Goal: Task Accomplishment & Management: Use online tool/utility

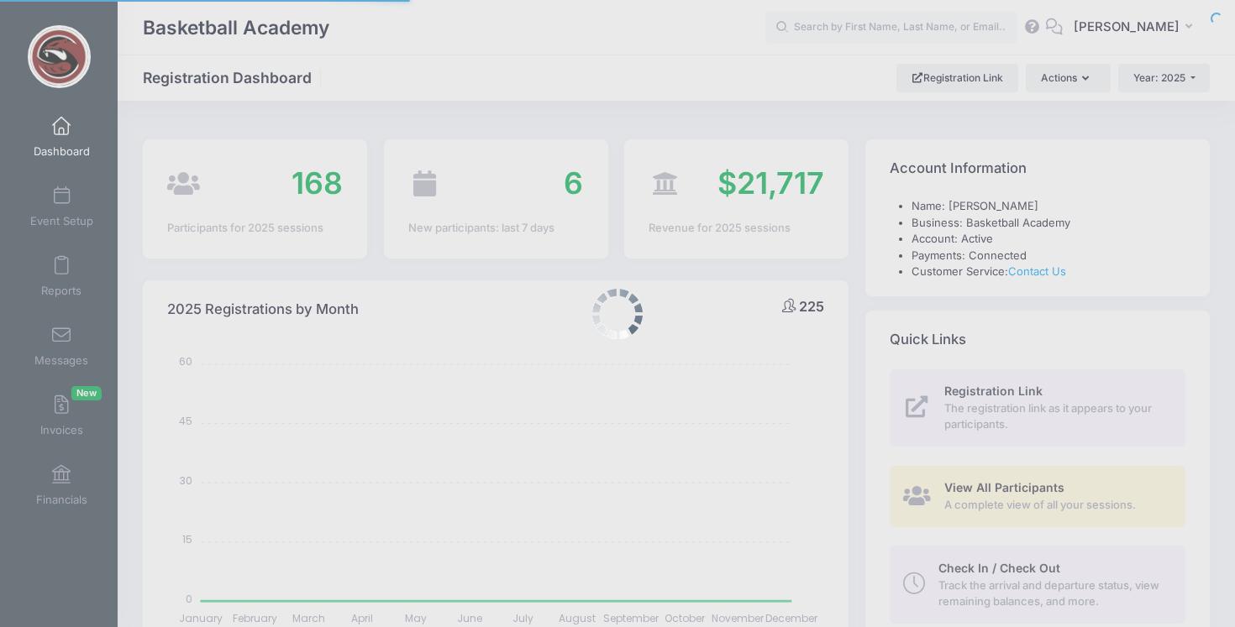
select select
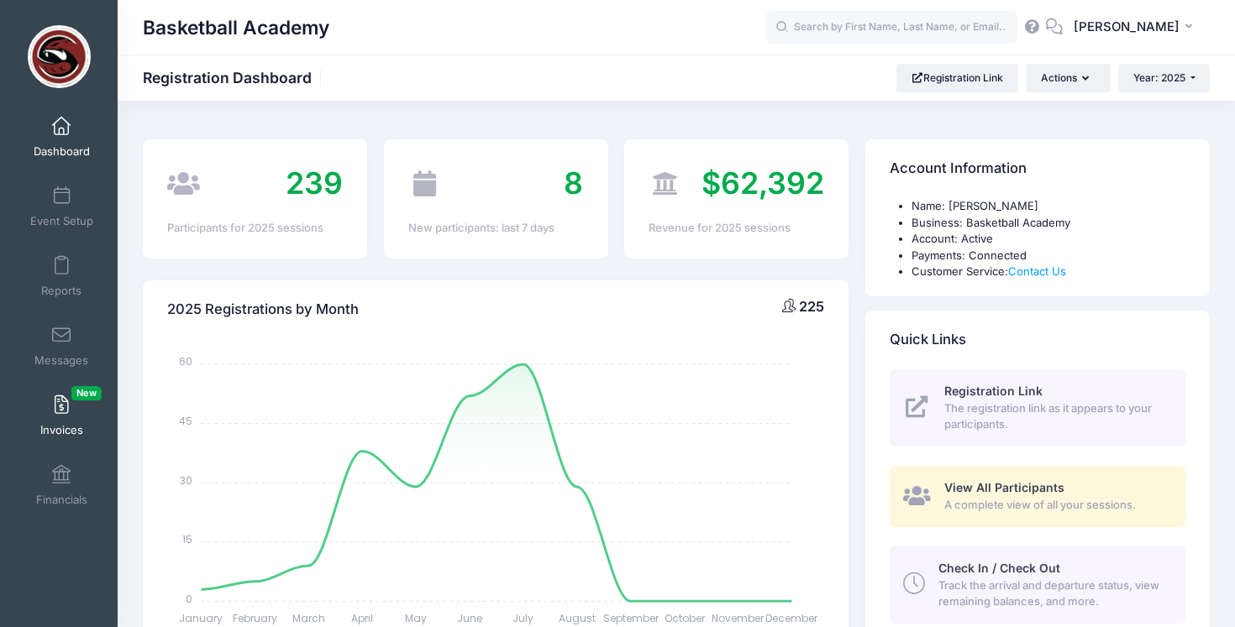
click at [76, 414] on link "Invoices New" at bounding box center [62, 415] width 80 height 59
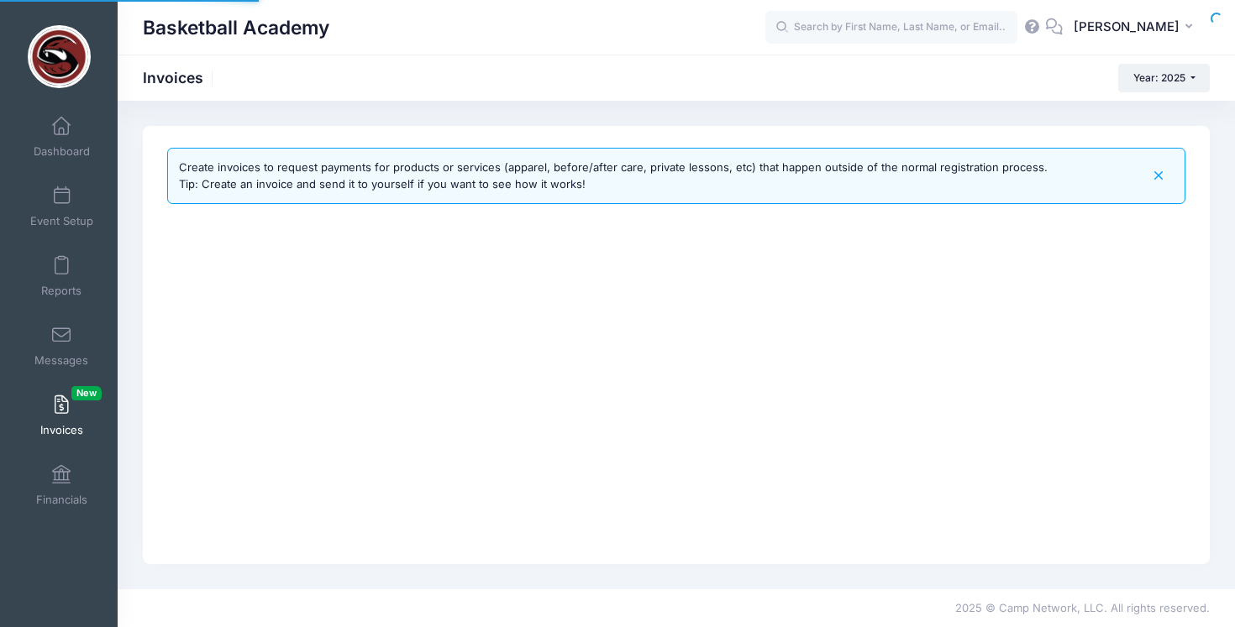
select select
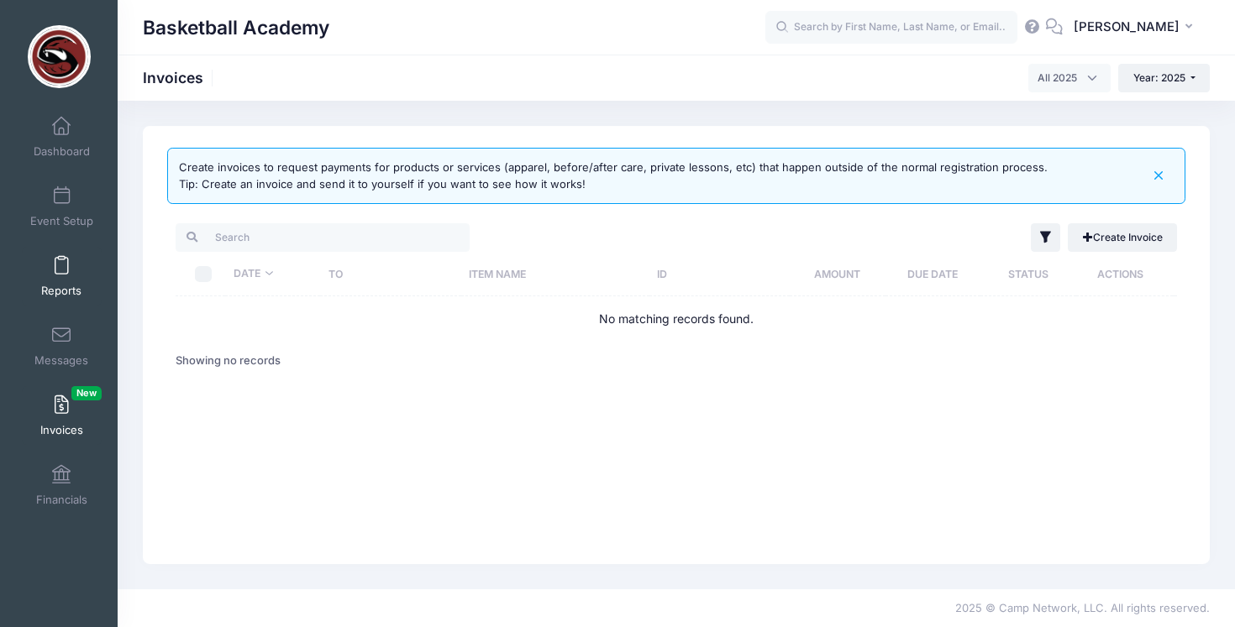
click at [77, 272] on link "Reports" at bounding box center [62, 276] width 80 height 59
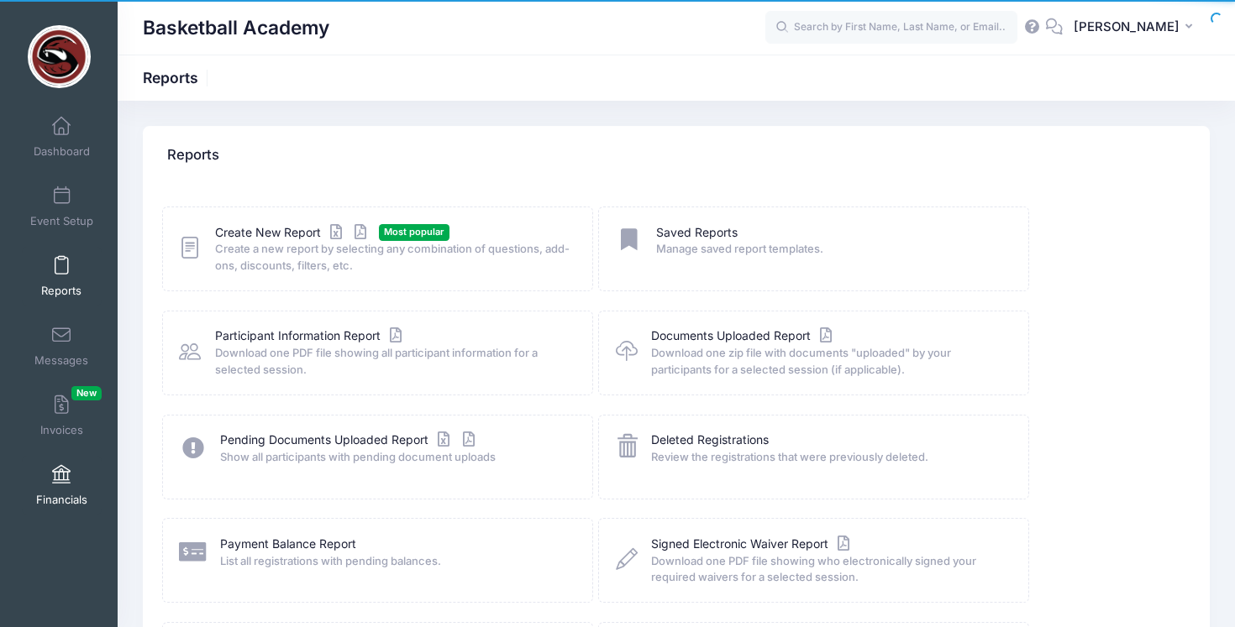
click at [60, 490] on link "Financials" at bounding box center [62, 485] width 80 height 59
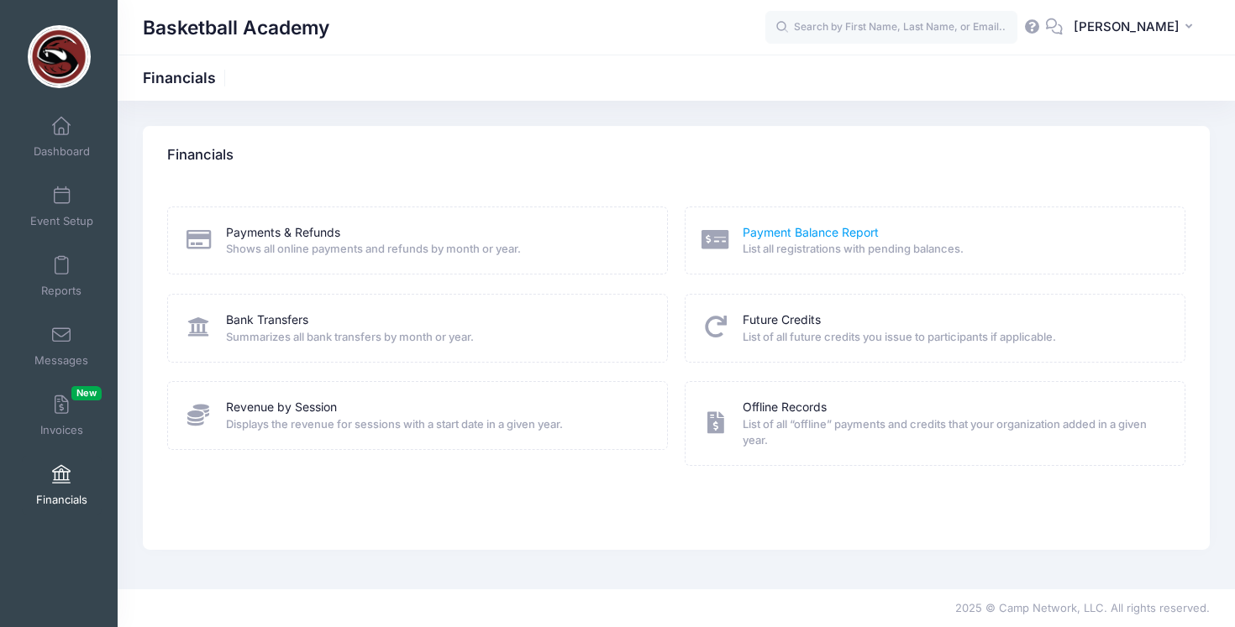
click at [854, 229] on link "Payment Balance Report" at bounding box center [810, 233] width 136 height 18
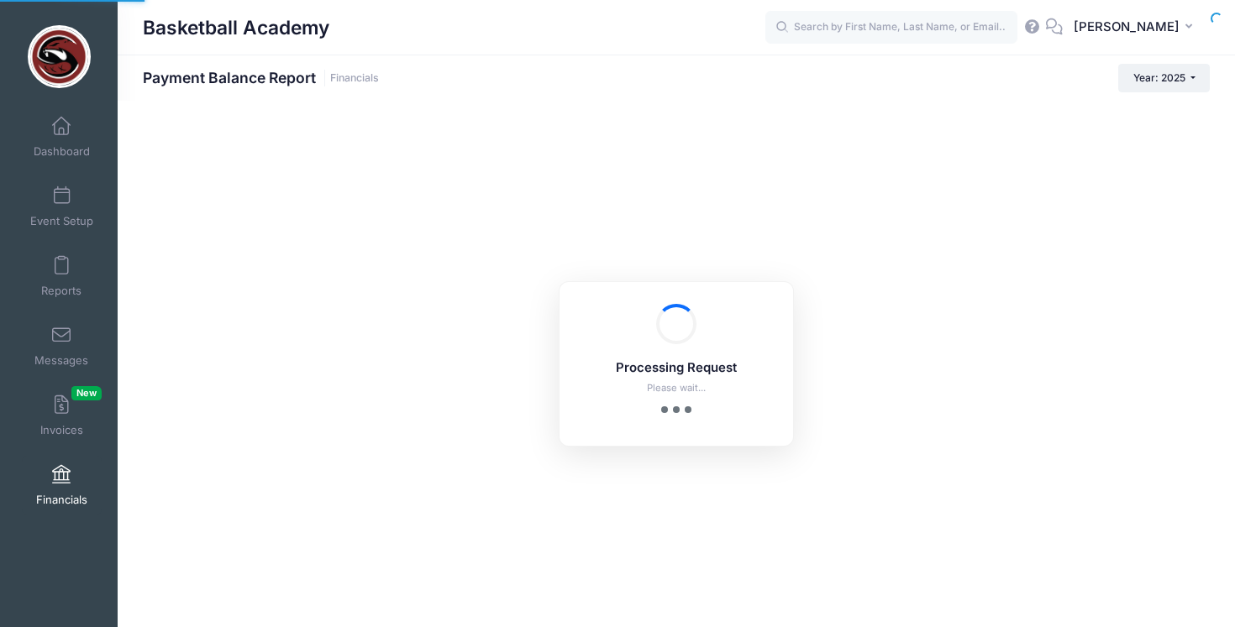
select select "10"
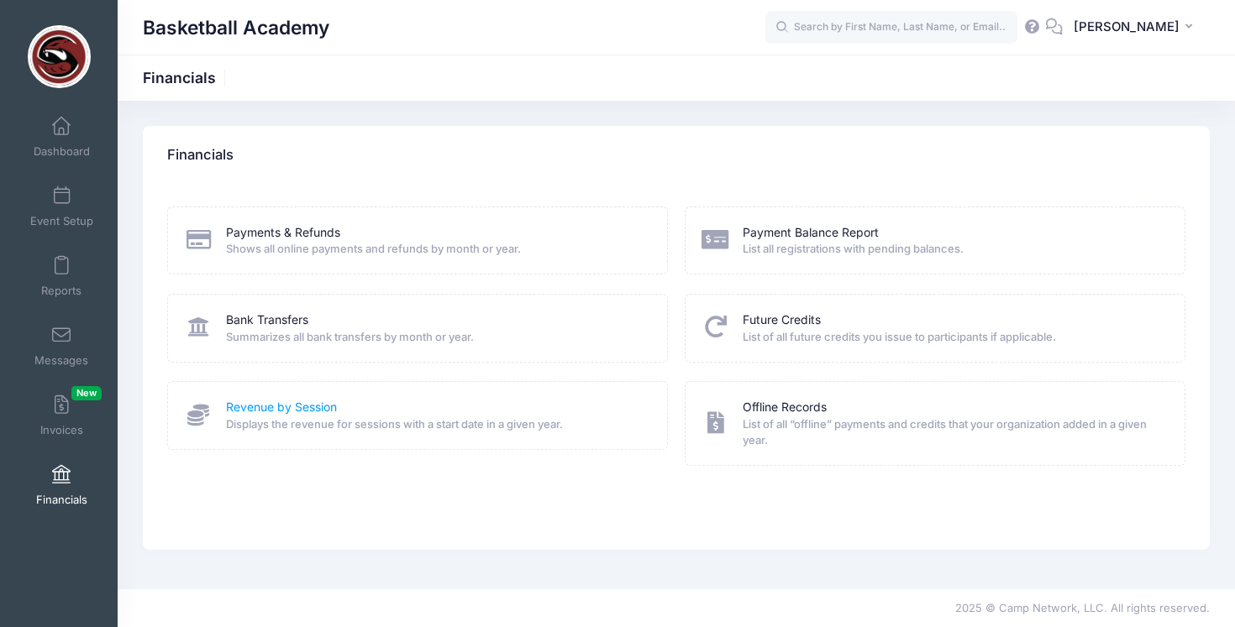
click at [312, 406] on link "Revenue by Session" at bounding box center [281, 408] width 111 height 18
click at [317, 229] on link "Payments & Refunds" at bounding box center [283, 233] width 114 height 18
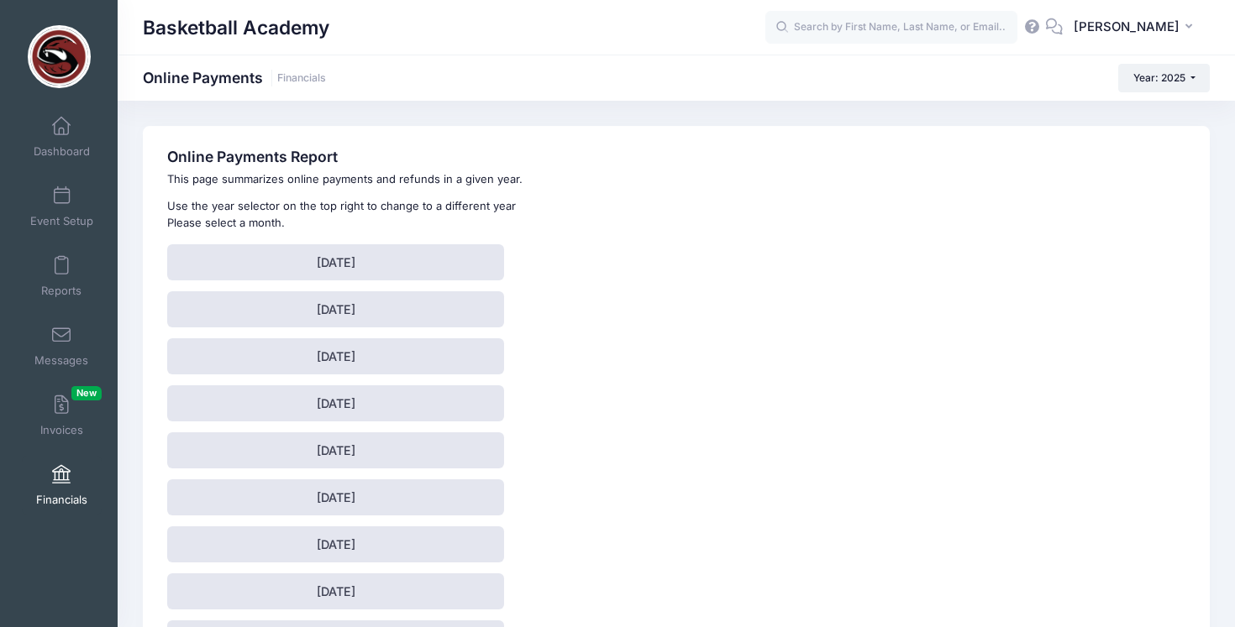
scroll to position [117, 0]
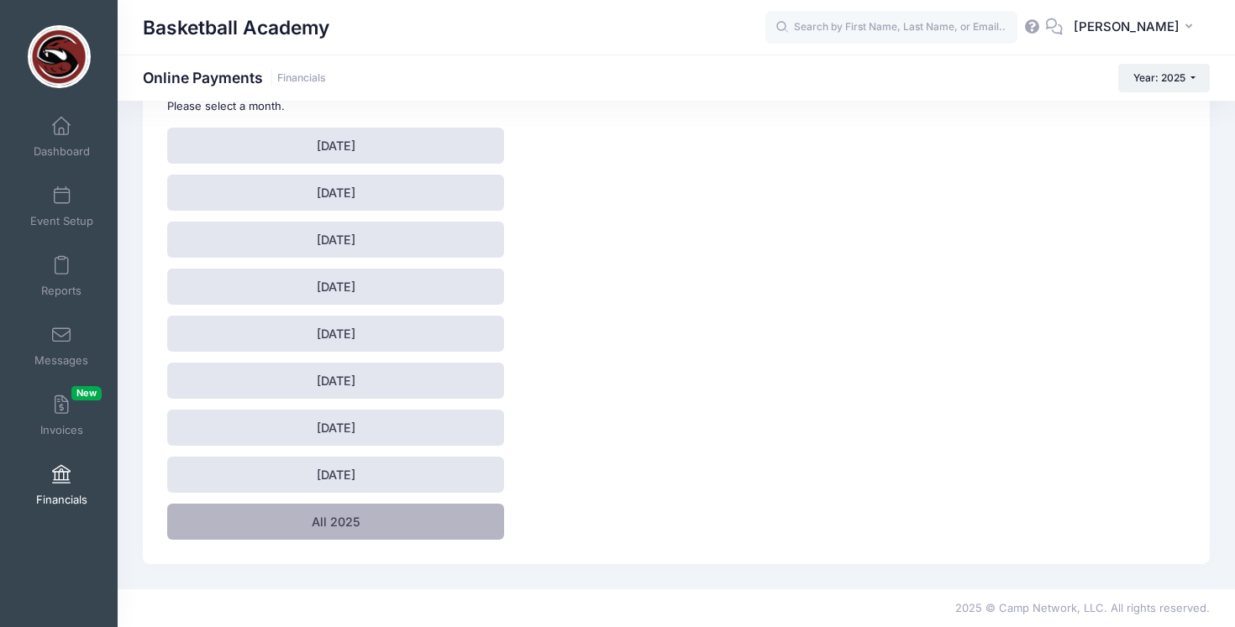
click at [338, 525] on link "All 2025" at bounding box center [335, 522] width 337 height 36
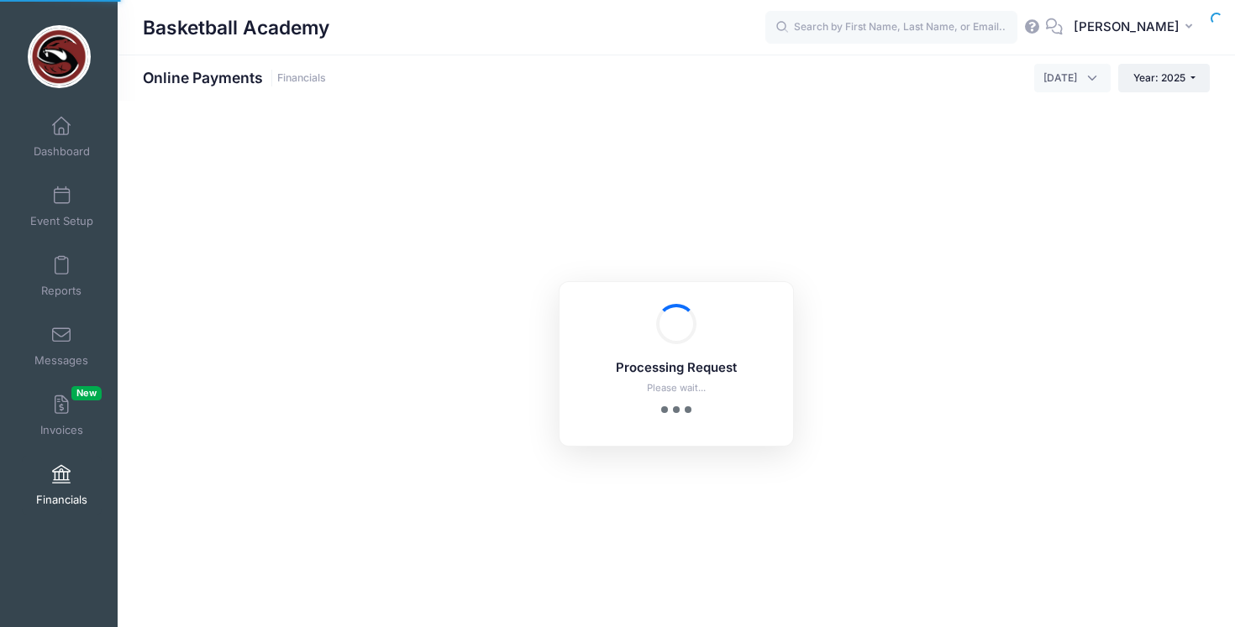
select select "10"
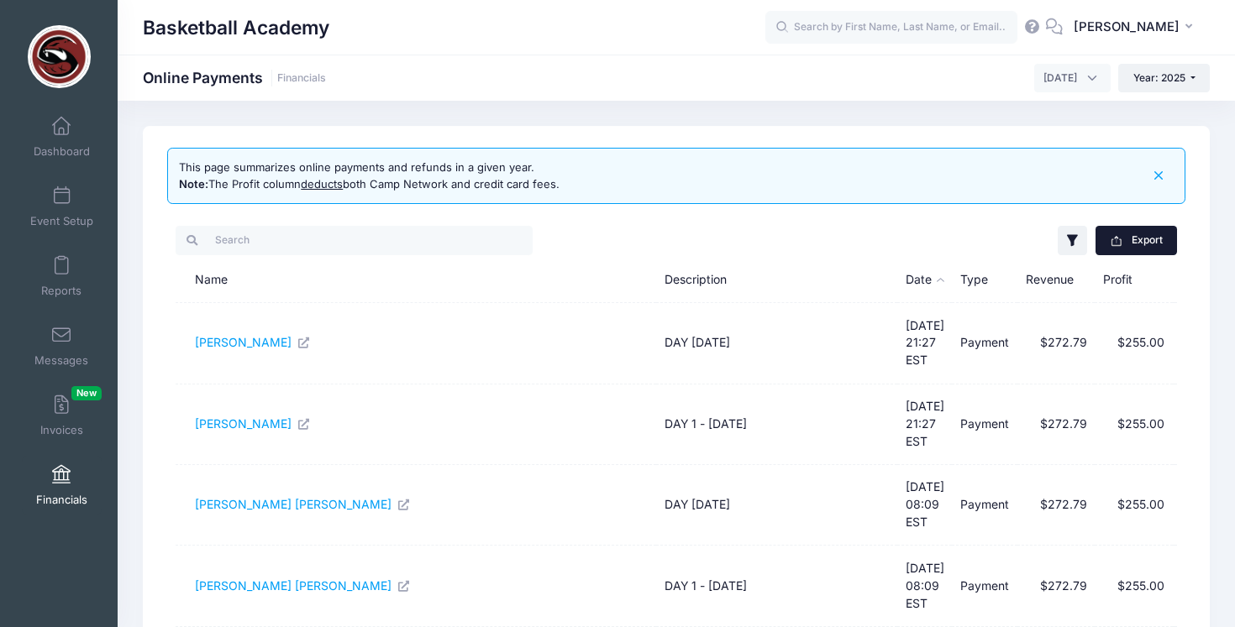
click at [1140, 236] on button "Export" at bounding box center [1135, 240] width 81 height 29
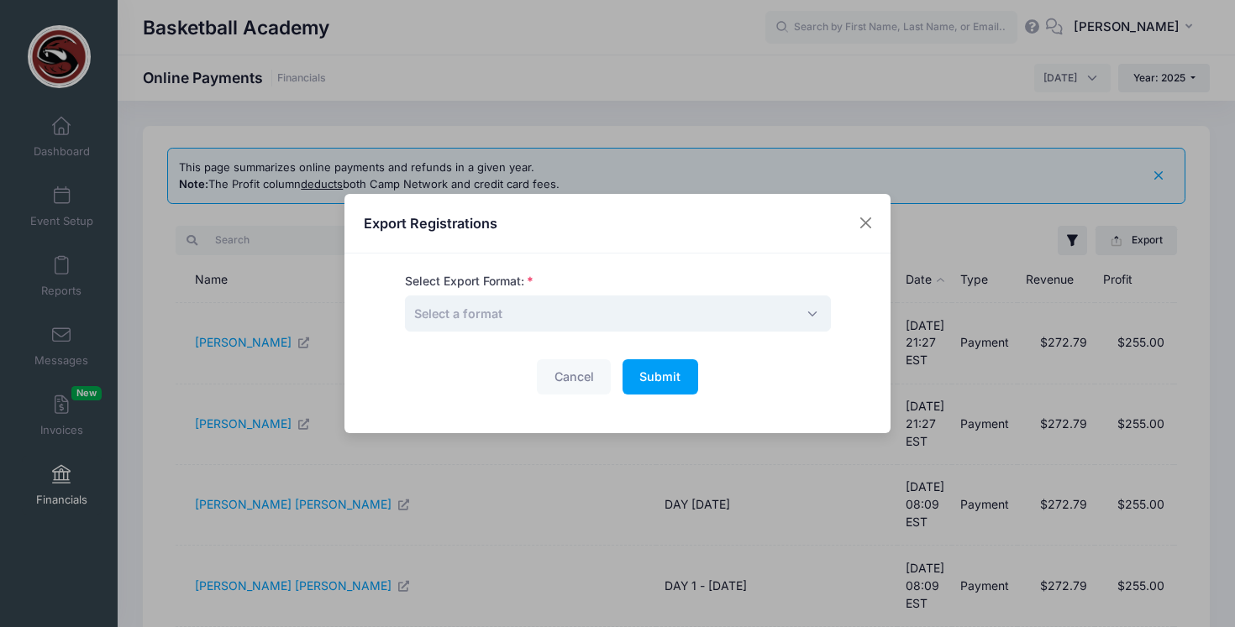
click at [678, 308] on span "Select a format" at bounding box center [618, 314] width 426 height 36
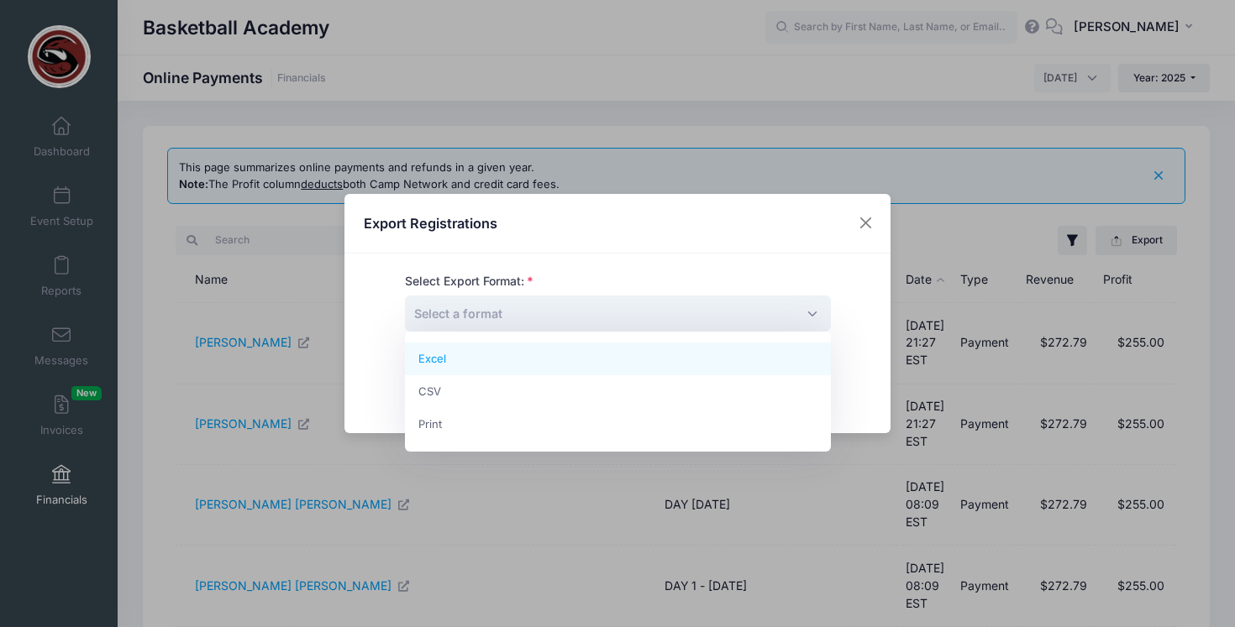
select select "excel"
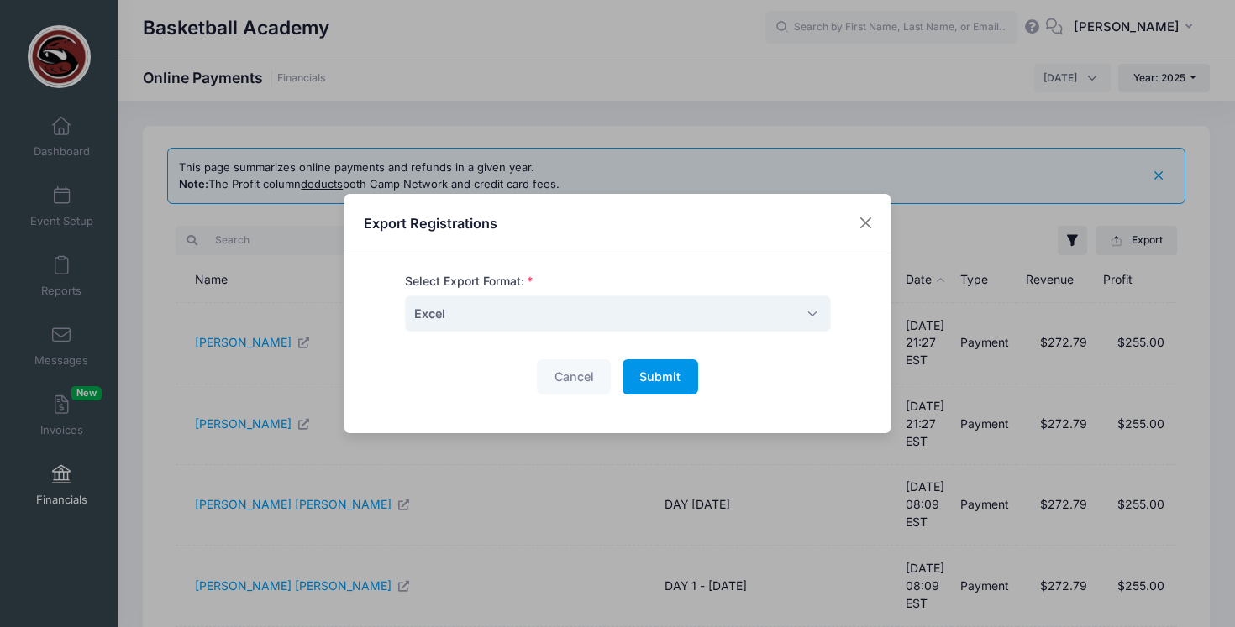
click at [685, 379] on button "Submit Please wait..." at bounding box center [660, 377] width 76 height 36
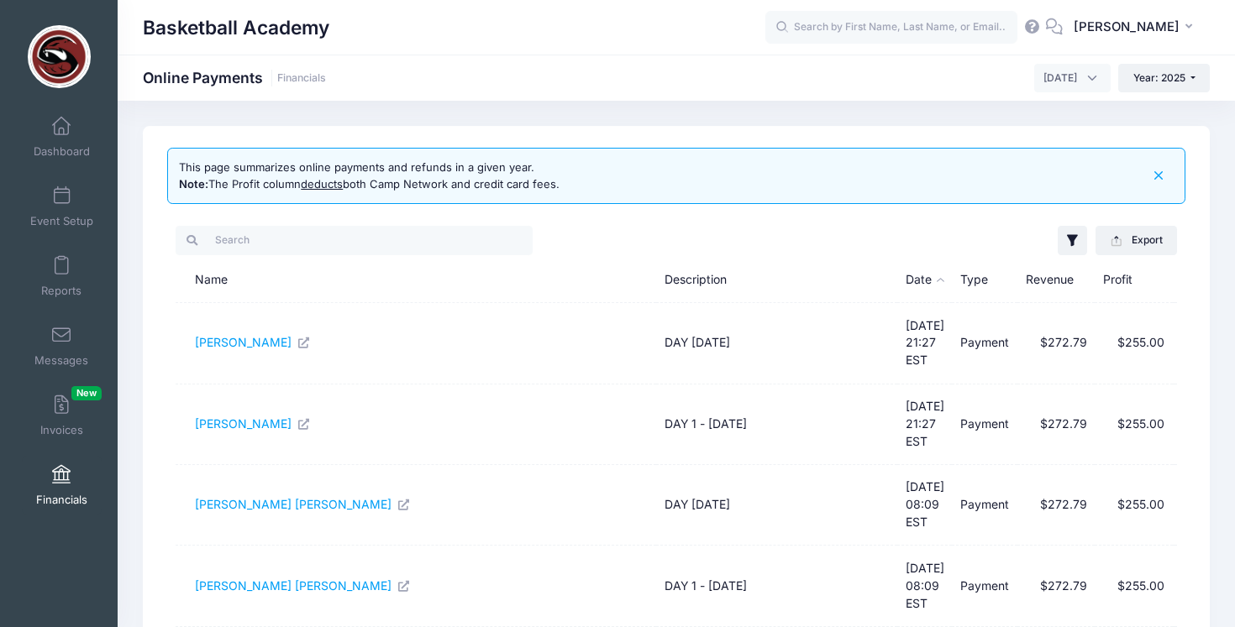
click at [721, 229] on div "Filter Options Show: Payments Refunds Disputed Only Session: DAY 1 - August 9 D…" at bounding box center [926, 240] width 501 height 34
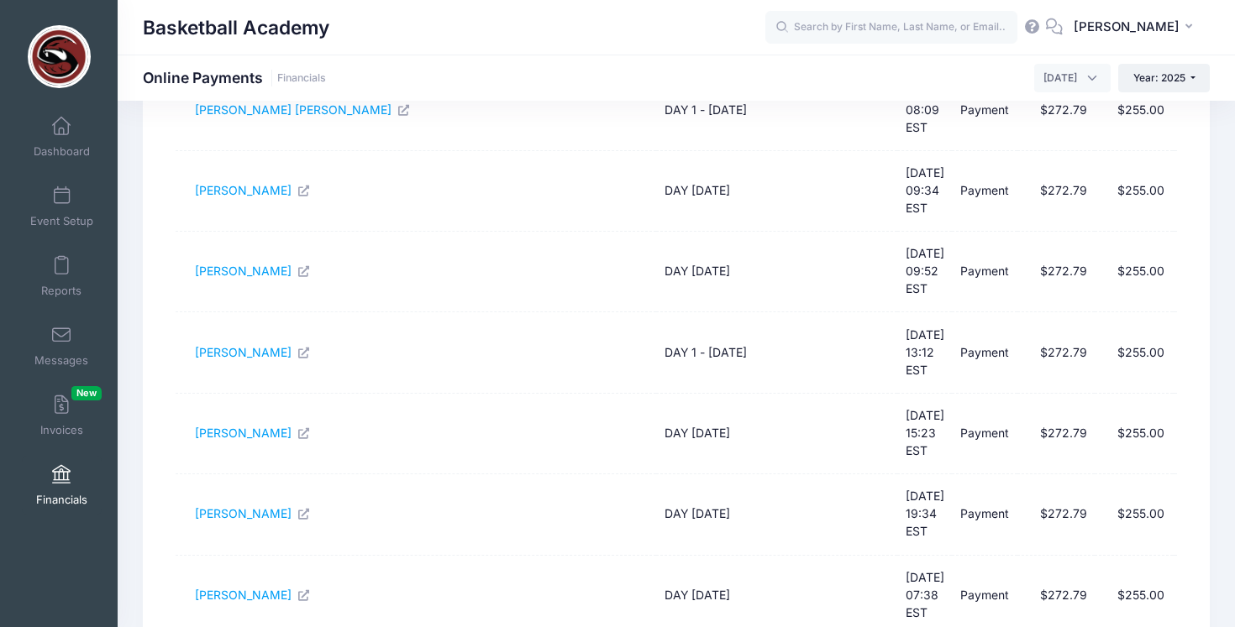
scroll to position [535, 0]
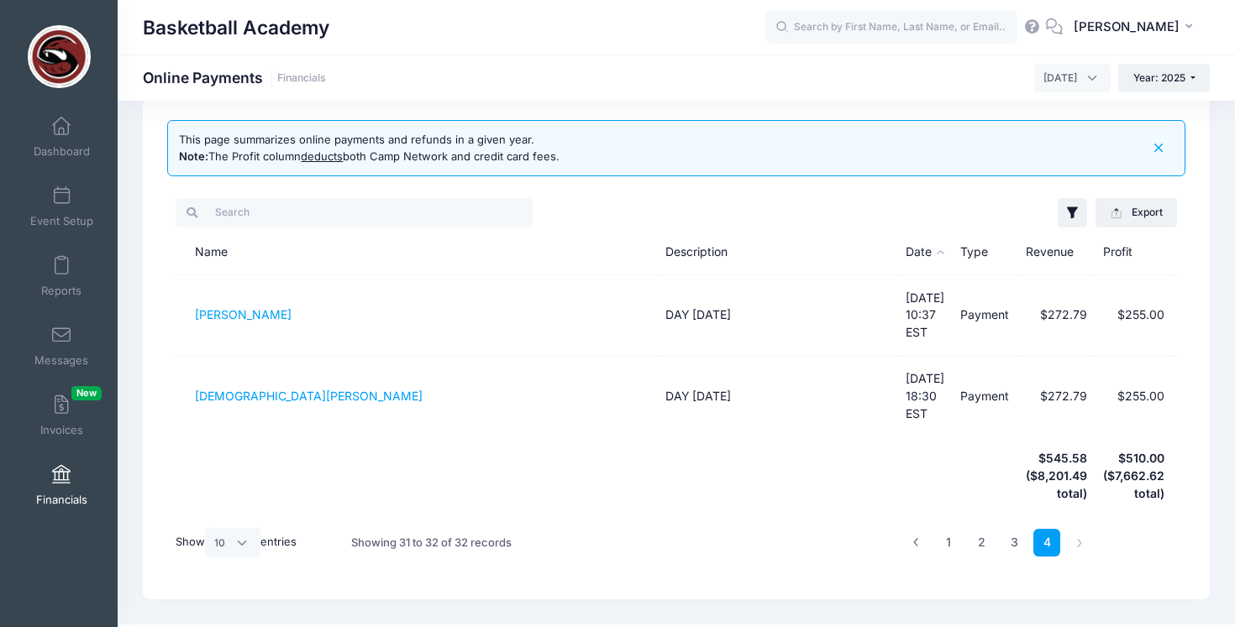
click at [1076, 529] on li at bounding box center [1080, 543] width 28 height 28
click at [917, 538] on icon at bounding box center [915, 542] width 9 height 9
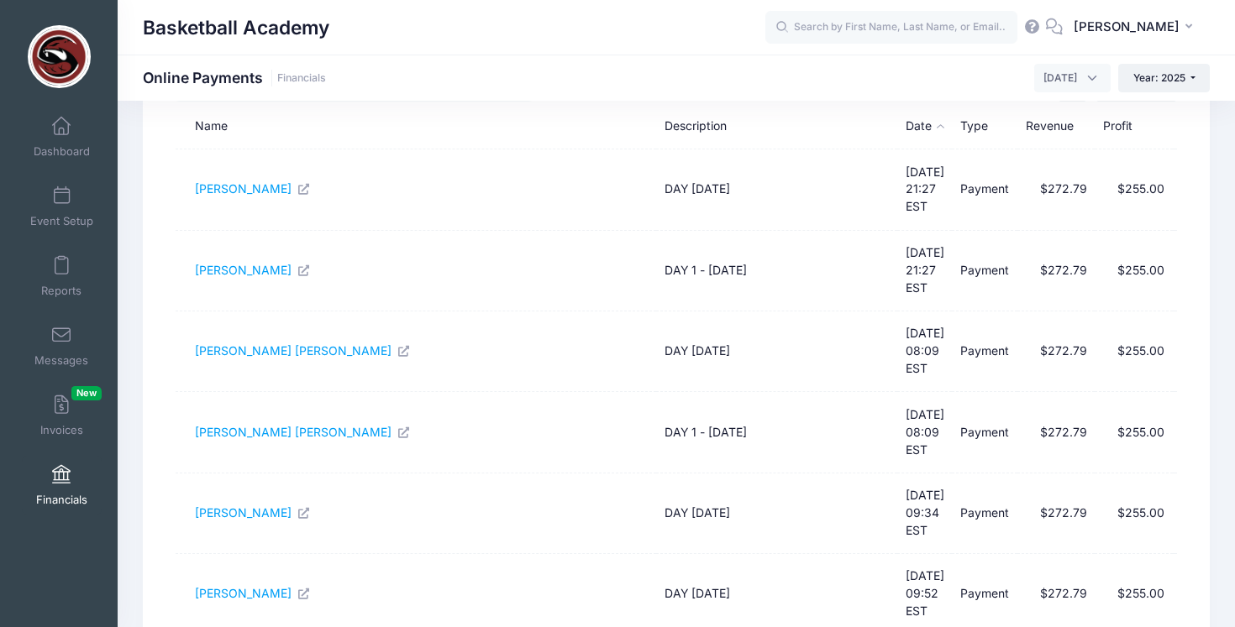
scroll to position [0, 0]
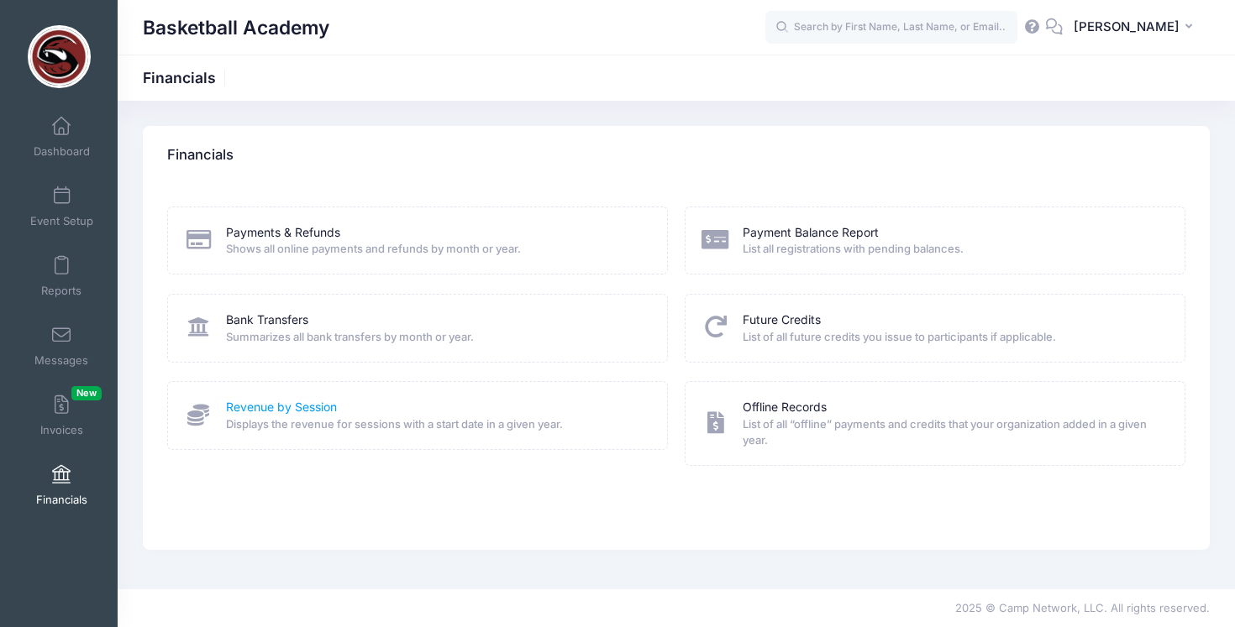
click at [275, 408] on link "Revenue by Session" at bounding box center [281, 408] width 111 height 18
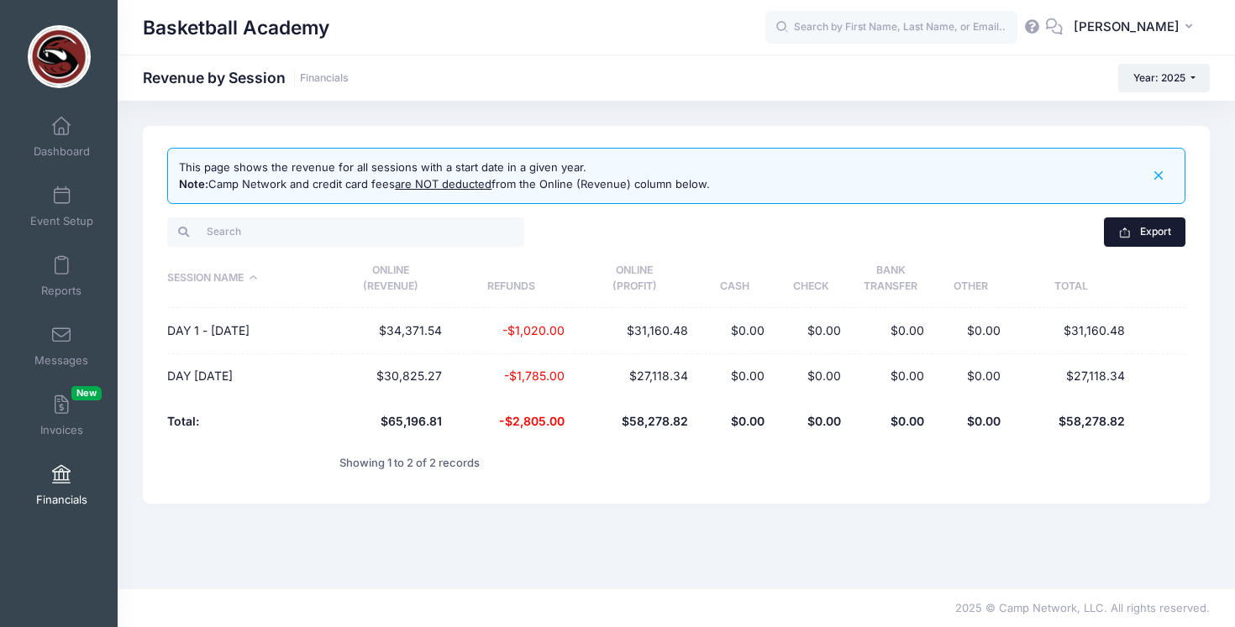
click at [1161, 237] on button "Export" at bounding box center [1144, 232] width 81 height 29
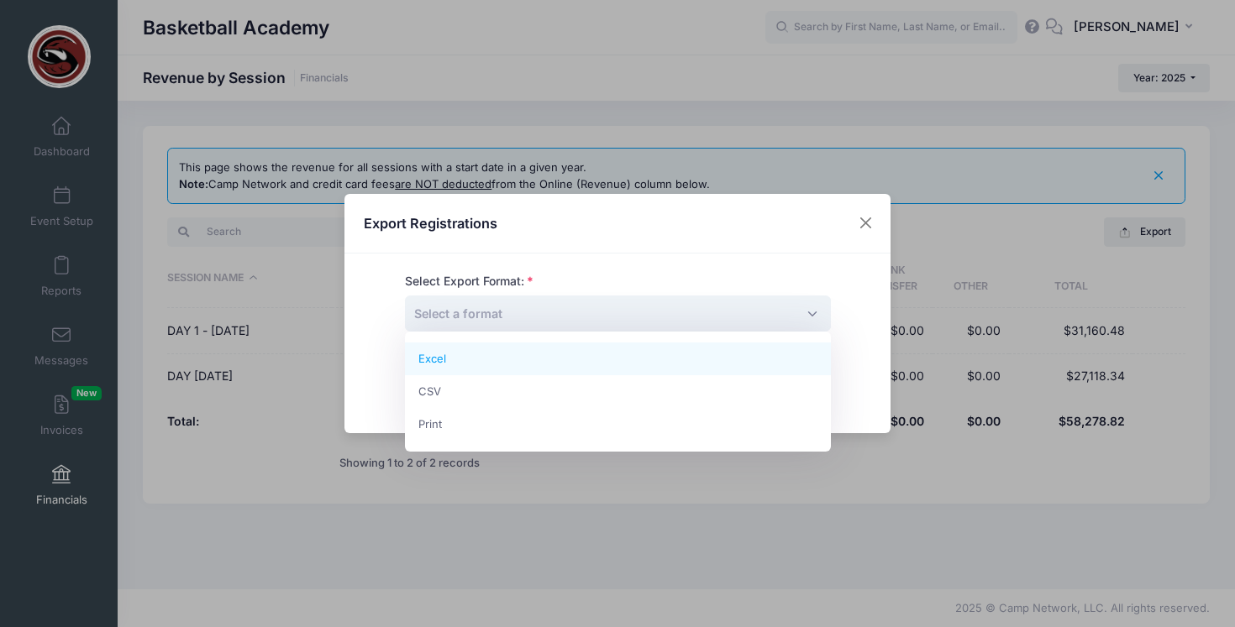
click at [646, 321] on span "Select a format" at bounding box center [618, 314] width 426 height 36
select select "excel"
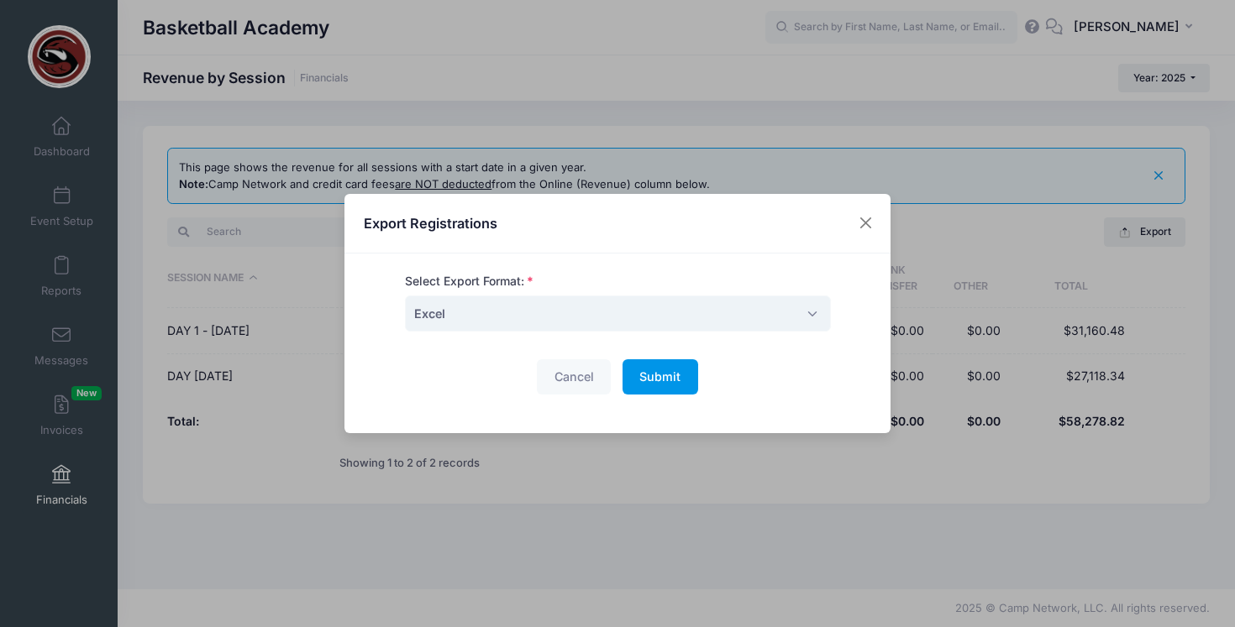
click at [667, 372] on span "Submit" at bounding box center [659, 377] width 41 height 14
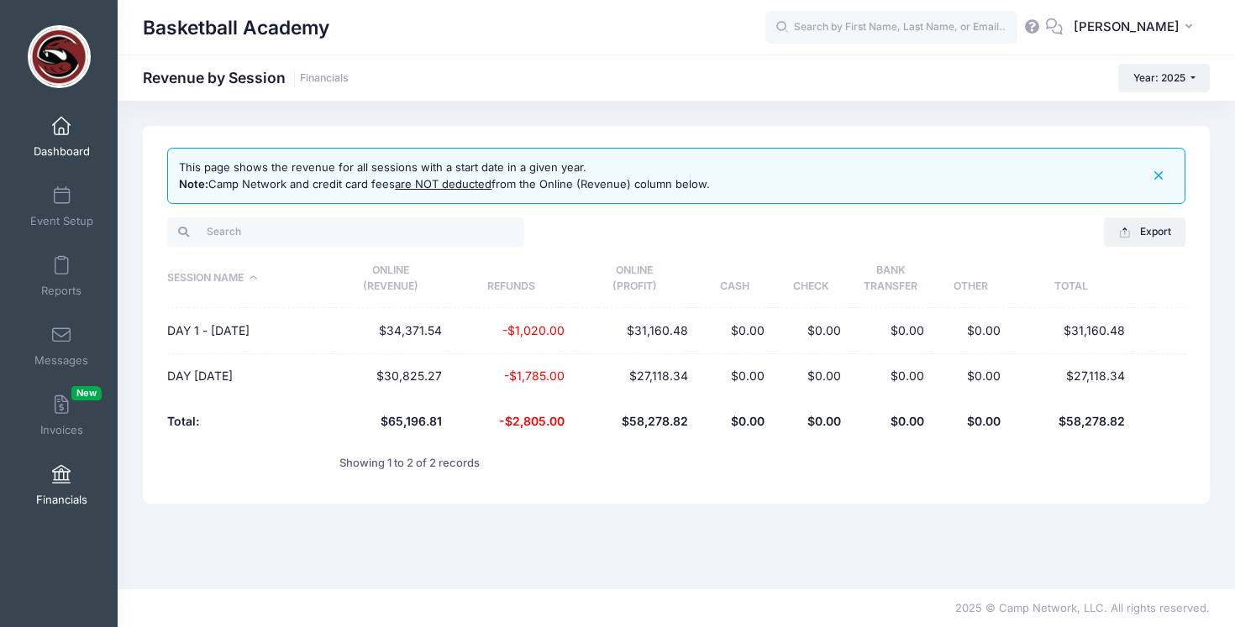
click at [79, 149] on span "Dashboard" at bounding box center [62, 151] width 56 height 14
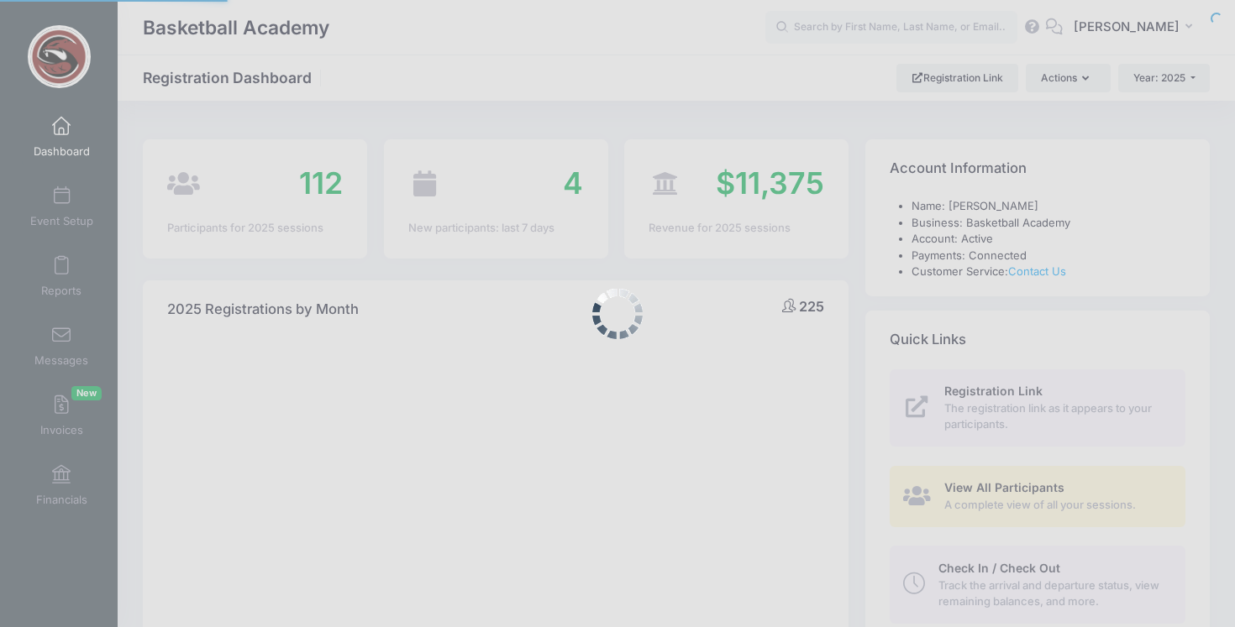
select select
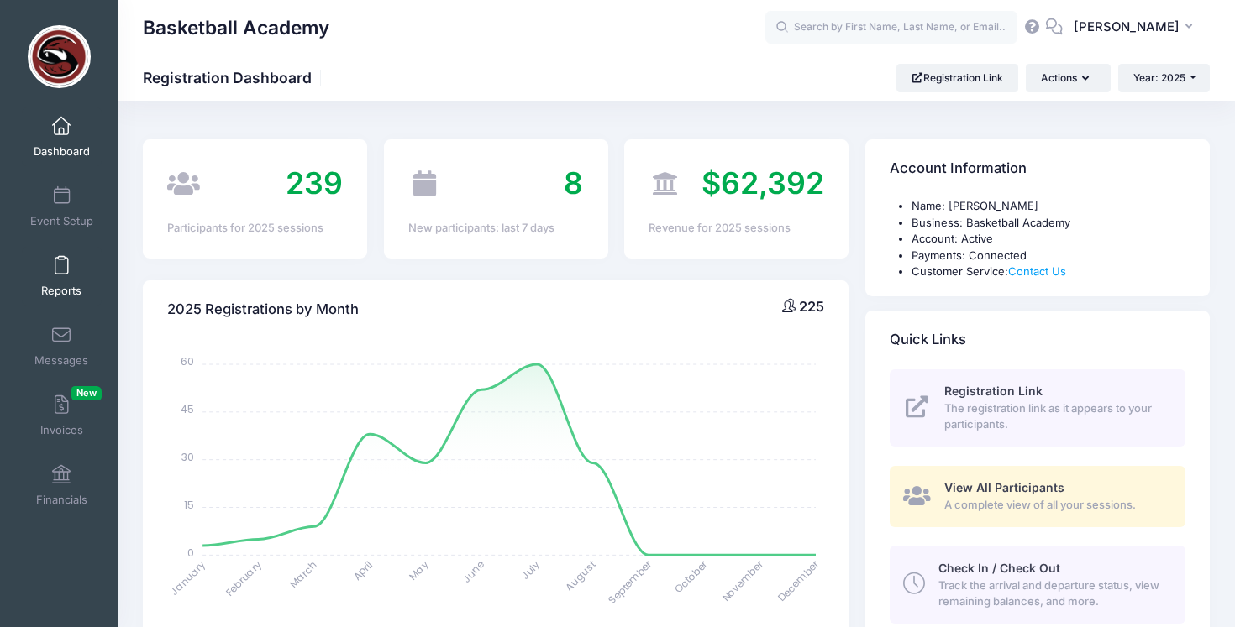
click at [61, 260] on span at bounding box center [61, 266] width 0 height 18
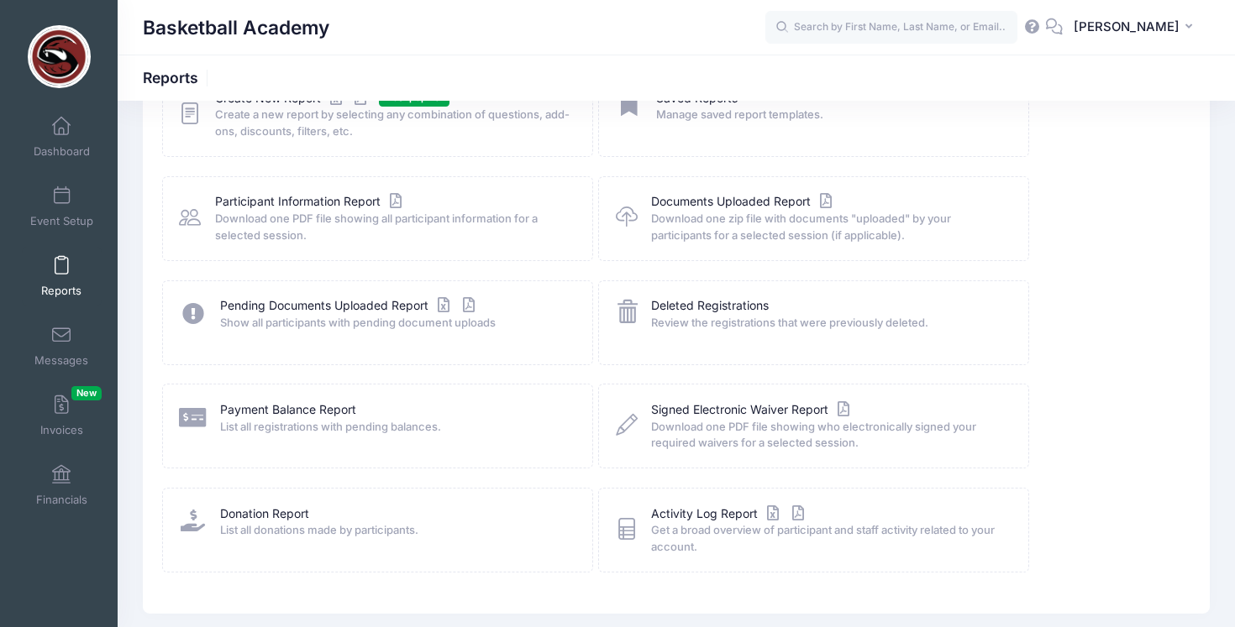
scroll to position [136, 0]
click at [310, 411] on link "Payment Balance Report" at bounding box center [288, 409] width 136 height 18
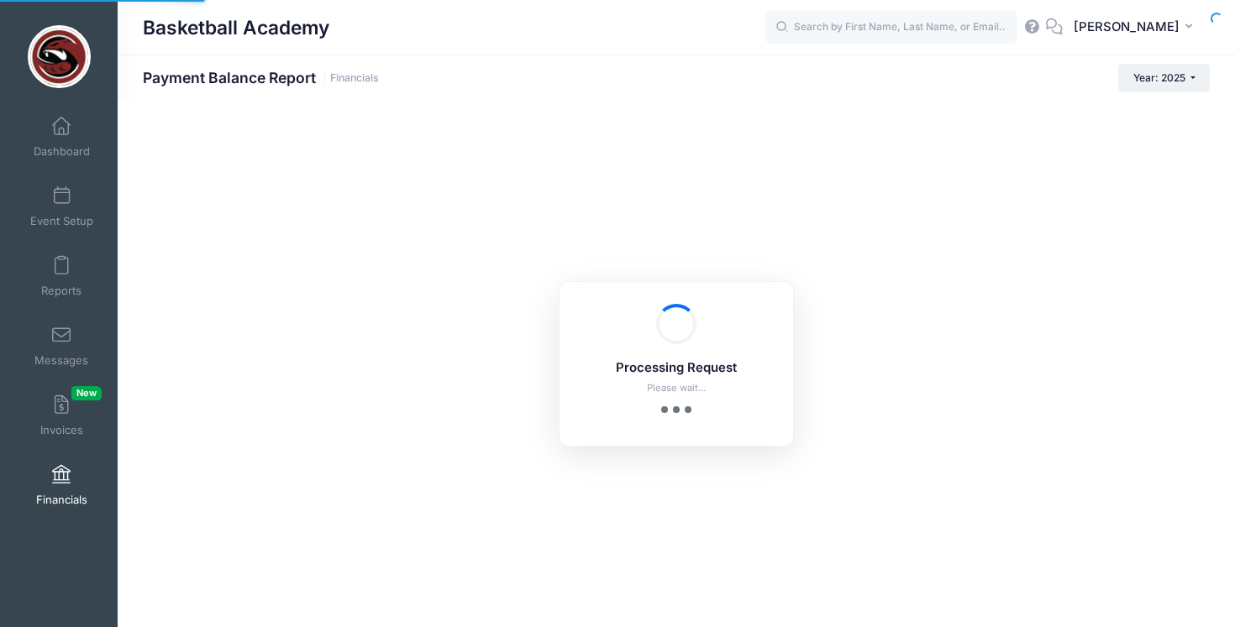
select select "10"
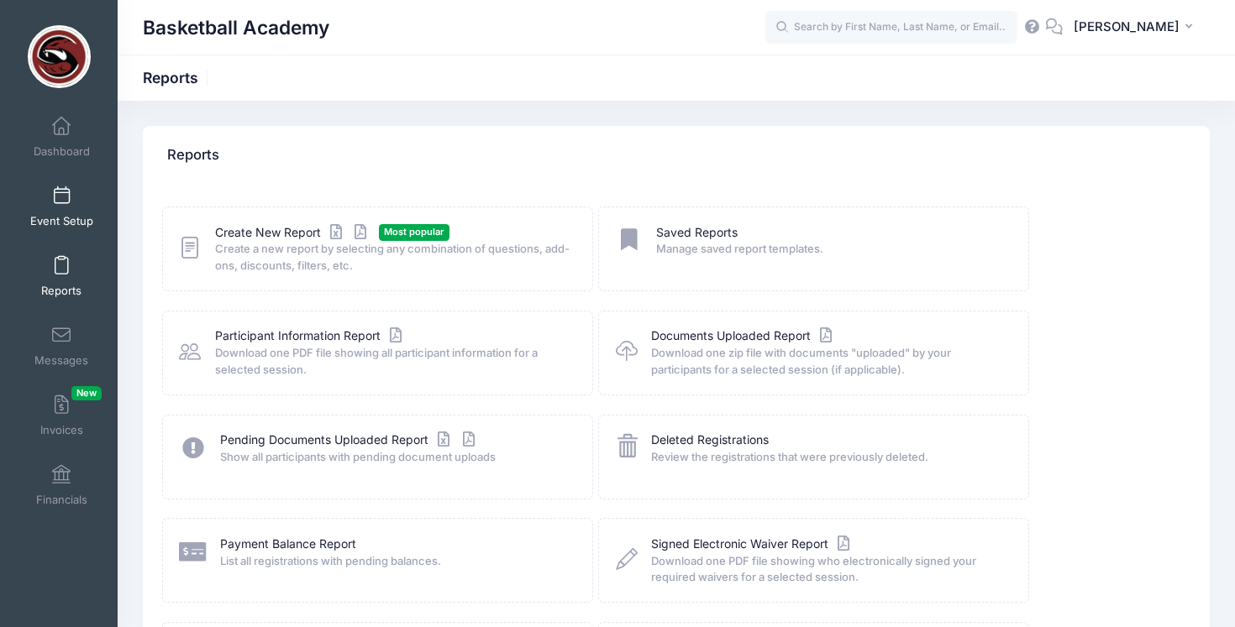
click at [68, 223] on span "Event Setup" at bounding box center [61, 221] width 63 height 14
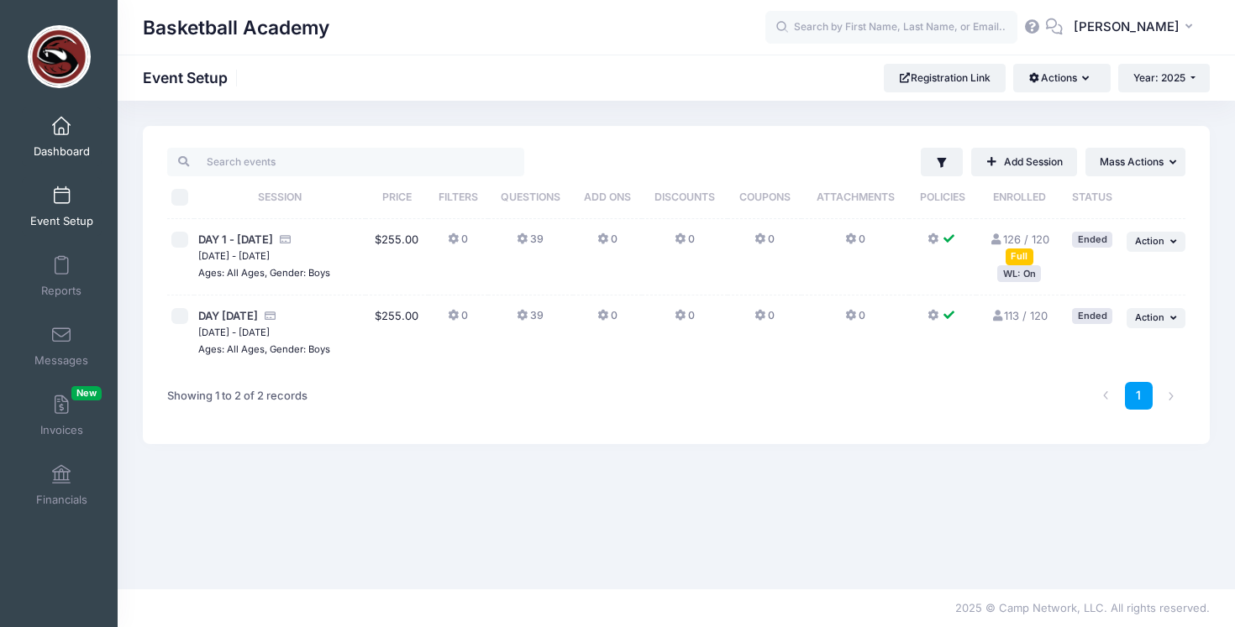
click at [84, 131] on link "Dashboard" at bounding box center [62, 136] width 80 height 59
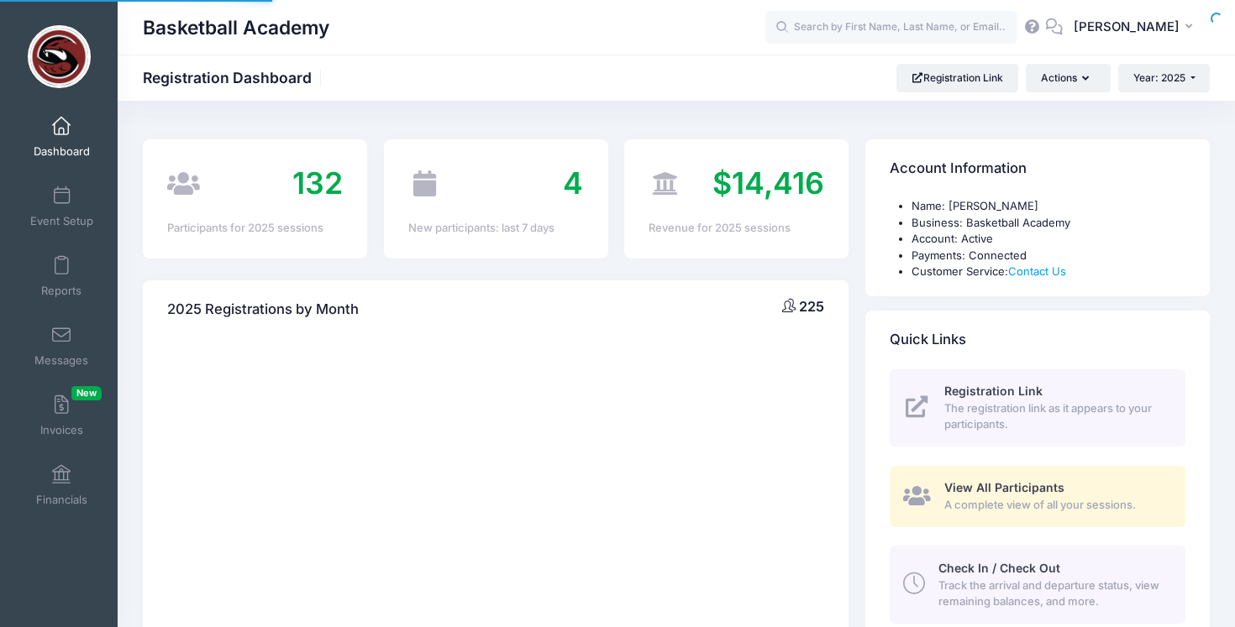
select select
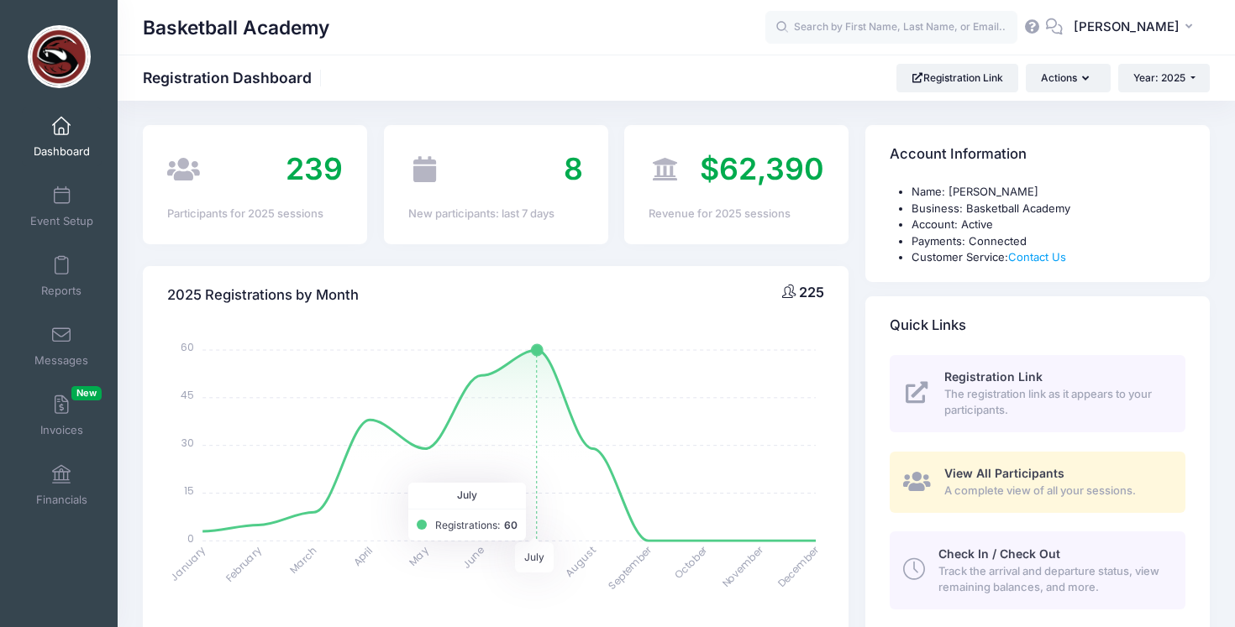
scroll to position [15, 0]
